Goal: Information Seeking & Learning: Learn about a topic

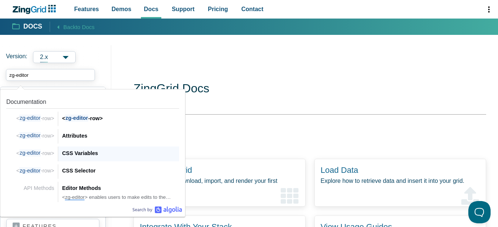
scroll to position [74, 0]
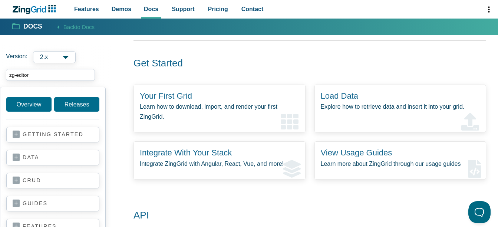
click at [42, 72] on input "zg-editor" at bounding box center [50, 75] width 89 height 12
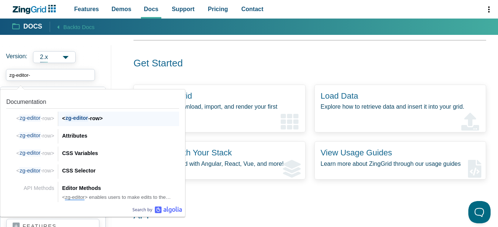
click at [93, 121] on div "< zg-editor -row>" at bounding box center [120, 118] width 117 height 9
type input "zg-editor-"
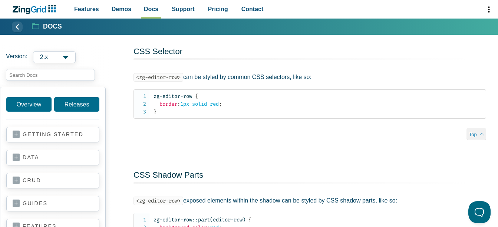
scroll to position [928, 0]
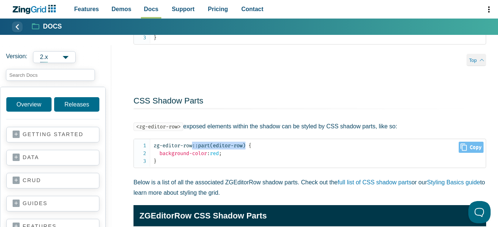
drag, startPoint x: 249, startPoint y: 149, endPoint x: 194, endPoint y: 151, distance: 55.3
click at [194, 149] on span "zg-editor-row::part(editor-row)" at bounding box center [200, 145] width 92 height 6
copy span "::part(editor-row)"
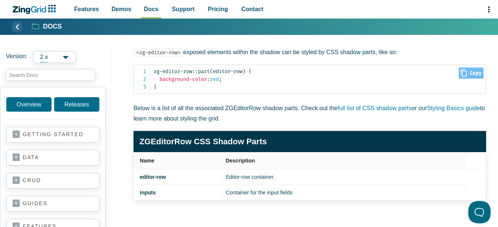
click at [251, 77] on code "zg-editor-row::part(editor-row) { background-color : red ; }" at bounding box center [320, 79] width 332 height 23
drag, startPoint x: 251, startPoint y: 76, endPoint x: 153, endPoint y: 76, distance: 97.9
click at [153, 76] on pre "zg-editor-row::part(editor-row) { background-color : red ; }" at bounding box center [310, 79] width 353 height 29
copy span "zg-editor-row::part(editor-row)"
